Goal: Information Seeking & Learning: Learn about a topic

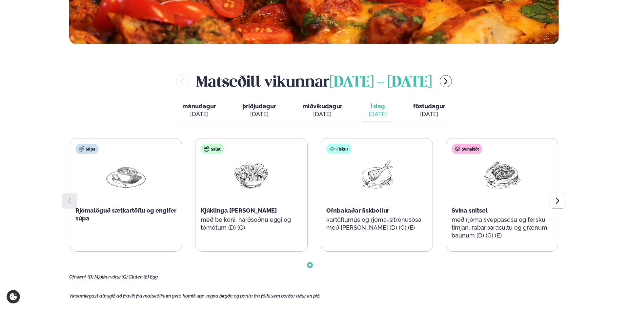
scroll to position [262, 0]
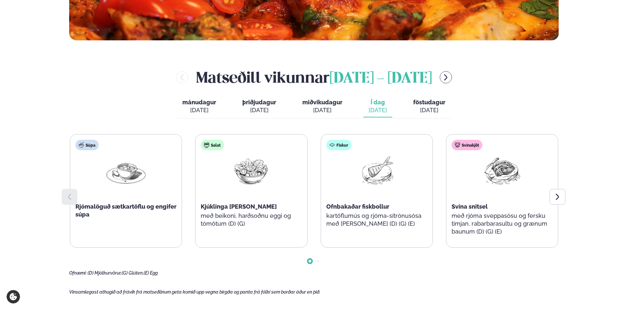
click at [565, 197] on main "[PERSON_NAME] / Vikumatseðill Vikulegt matseðill okkar Komdu með á dagana þar s…" at bounding box center [313, 192] width 529 height 909
click at [555, 196] on icon at bounding box center [557, 197] width 8 height 8
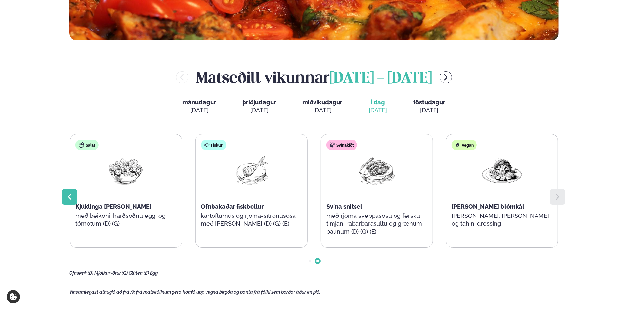
click at [66, 197] on icon at bounding box center [70, 197] width 8 height 8
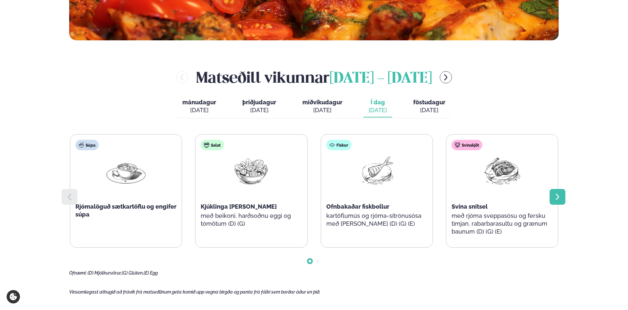
click at [560, 200] on icon at bounding box center [557, 197] width 8 height 8
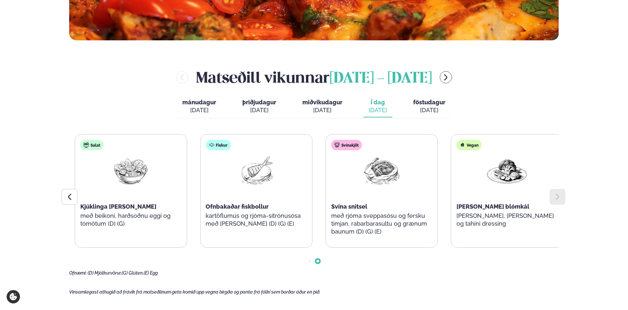
click at [373, 210] on div "Svína snitsel" at bounding box center [381, 207] width 101 height 8
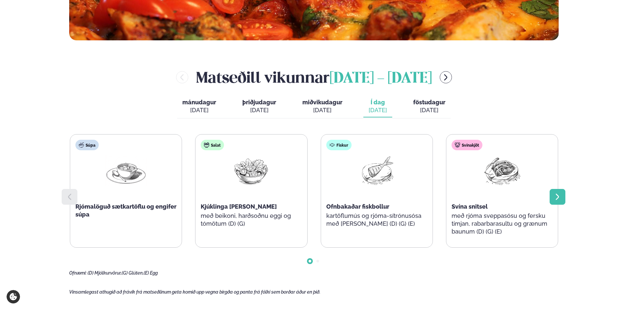
click at [553, 198] on icon at bounding box center [557, 197] width 8 height 8
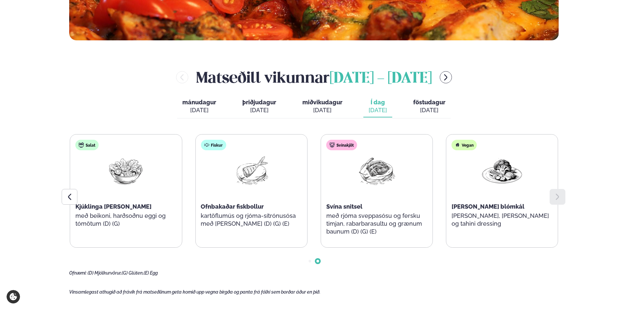
click at [419, 110] on div "[DATE]" at bounding box center [429, 110] width 32 height 8
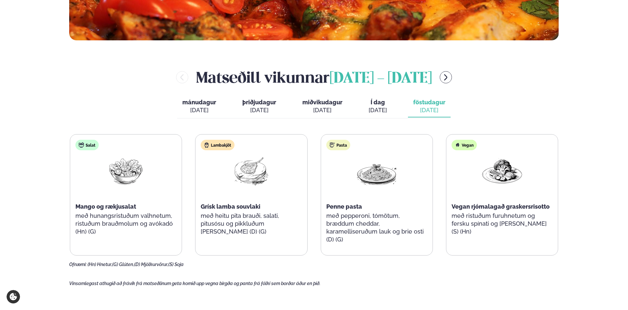
click at [382, 110] on div "[DATE]" at bounding box center [377, 110] width 18 height 8
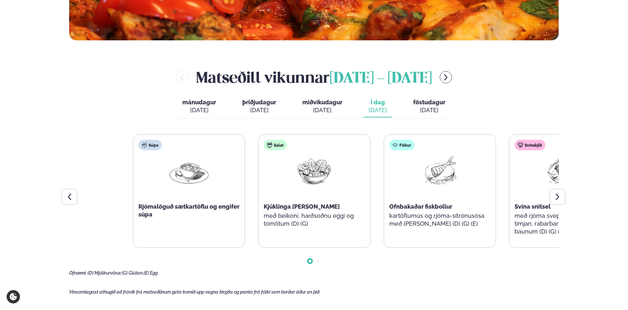
click at [266, 206] on div "Súpa Rjómalöguð sætkartöflu og engifer súpa Salat Kjúklinga [PERSON_NAME] með b…" at bounding box center [377, 190] width 488 height 113
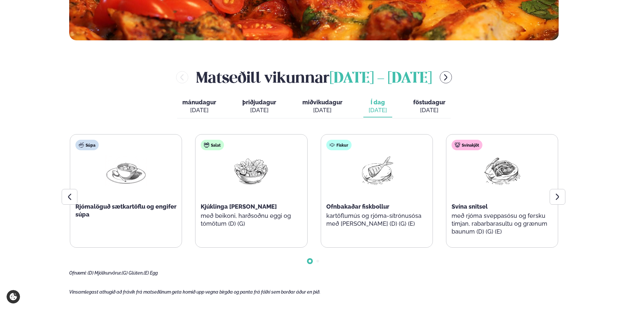
click at [432, 101] on span "föstudagur" at bounding box center [429, 102] width 32 height 7
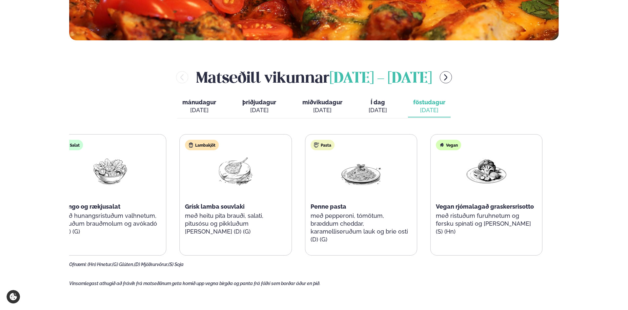
click at [357, 196] on div at bounding box center [361, 176] width 42 height 42
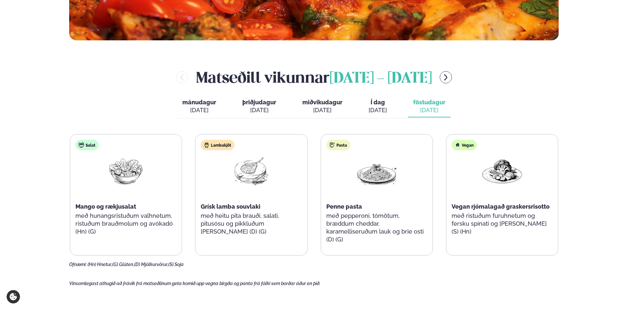
click at [314, 102] on span "miðvikudagur" at bounding box center [322, 102] width 40 height 7
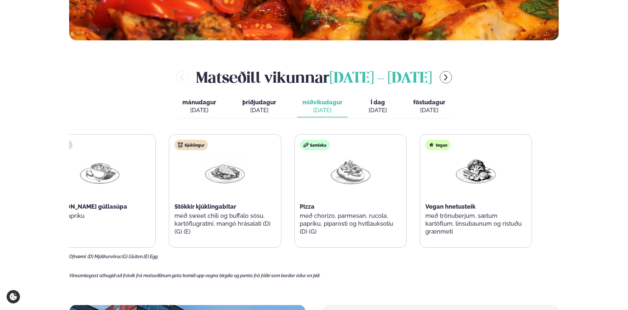
click at [301, 207] on div "Samloka Pizza með chorizo, parmesan, rucola, papriku, piparosti og hvítlauksolí…" at bounding box center [349, 190] width 111 height 113
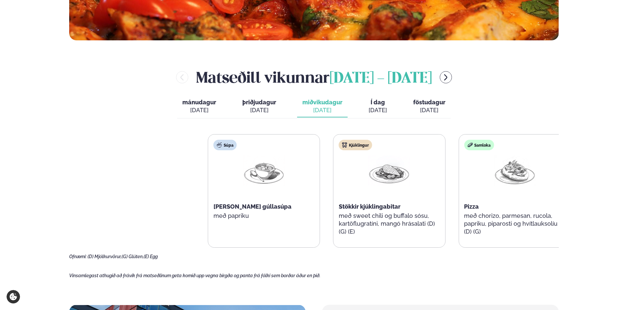
click at [627, 187] on html "About cookies on this site We use cookies to collect and analyse information on…" at bounding box center [314, 252] width 628 height 1028
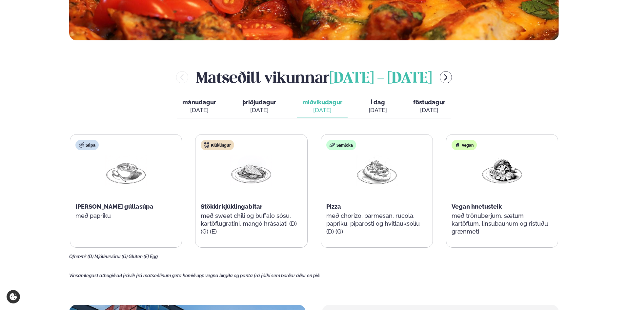
click at [427, 114] on div "[DATE]" at bounding box center [429, 110] width 32 height 8
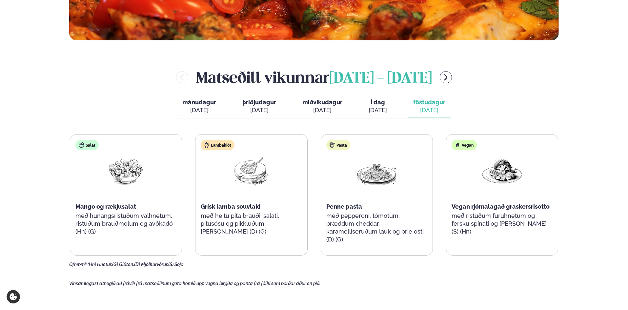
click at [387, 104] on button "Í dag Í d. [DATE]" at bounding box center [377, 107] width 29 height 22
